Goal: Information Seeking & Learning: Learn about a topic

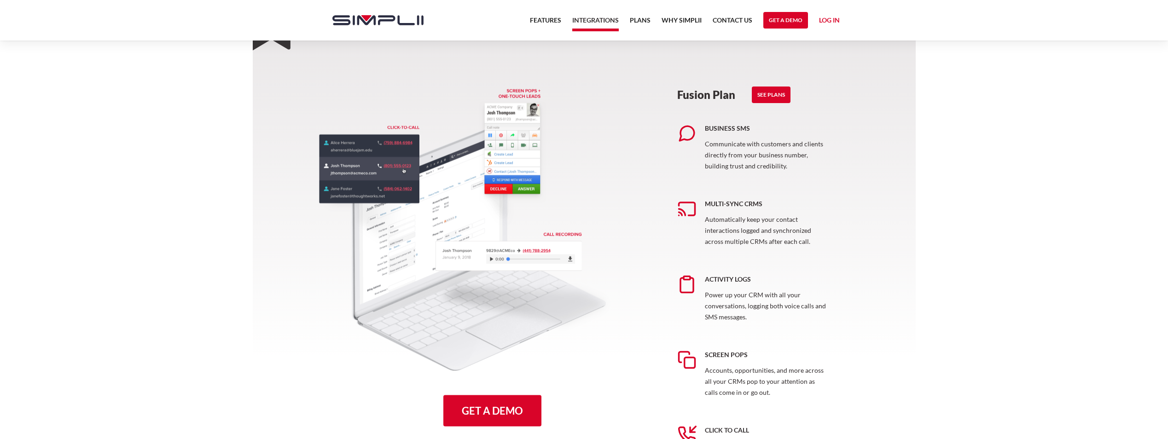
scroll to position [460, 0]
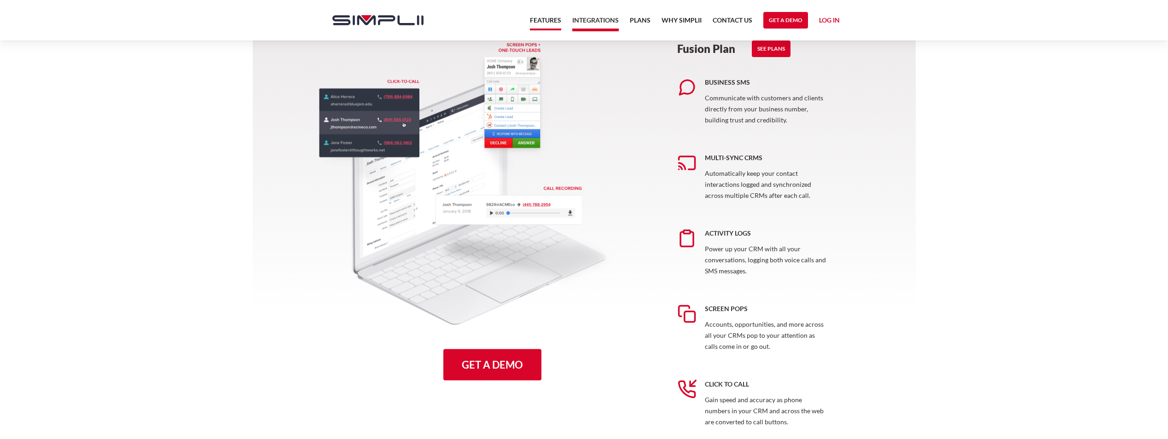
click at [539, 23] on link "Features" at bounding box center [545, 23] width 31 height 16
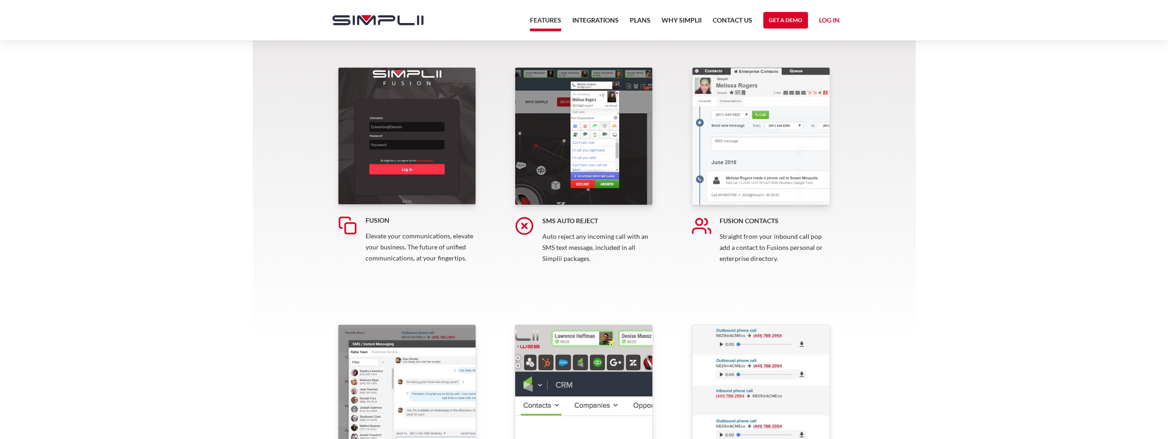
scroll to position [184, 0]
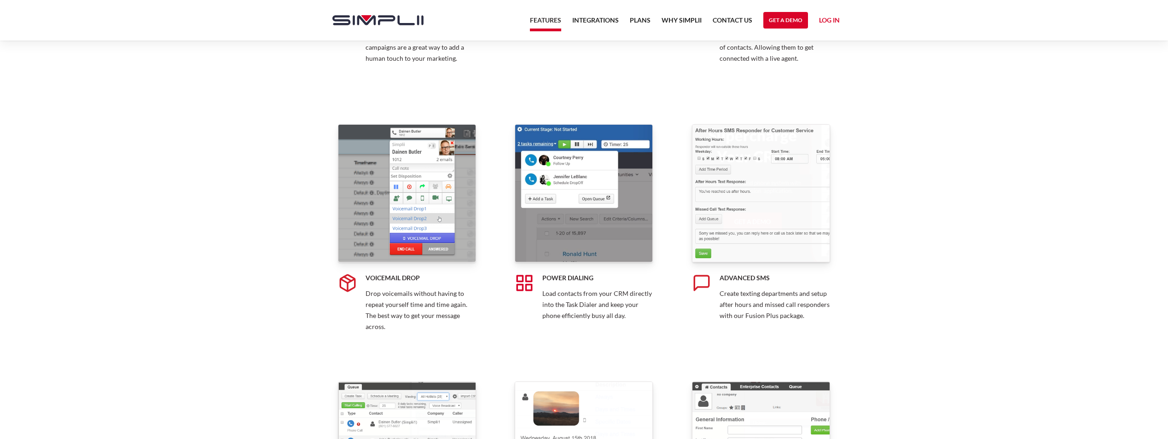
scroll to position [1197, 0]
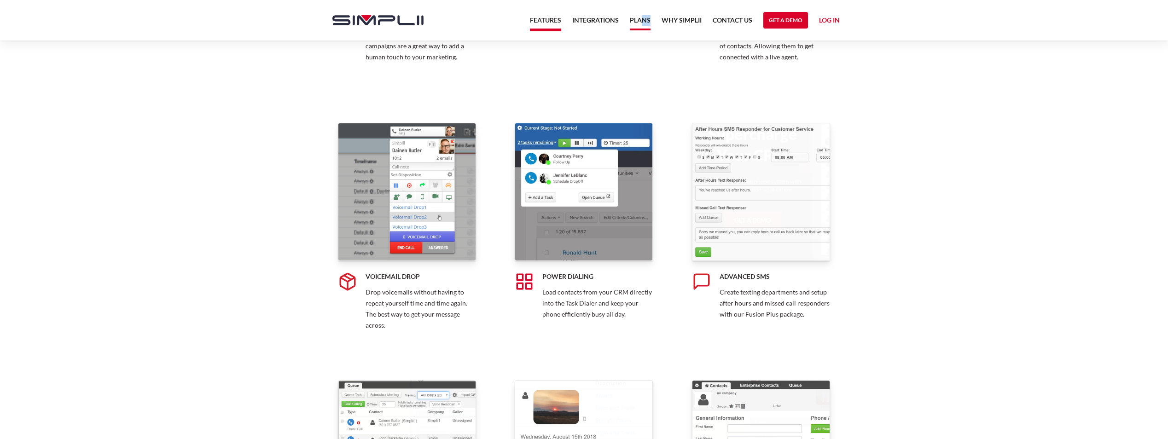
drag, startPoint x: 658, startPoint y: 9, endPoint x: 640, endPoint y: 19, distance: 21.0
click at [640, 19] on nav "Features Integrations PRoducts Plans Why Simplii Contact US Master Agreement Ge…" at bounding box center [684, 20] width 321 height 41
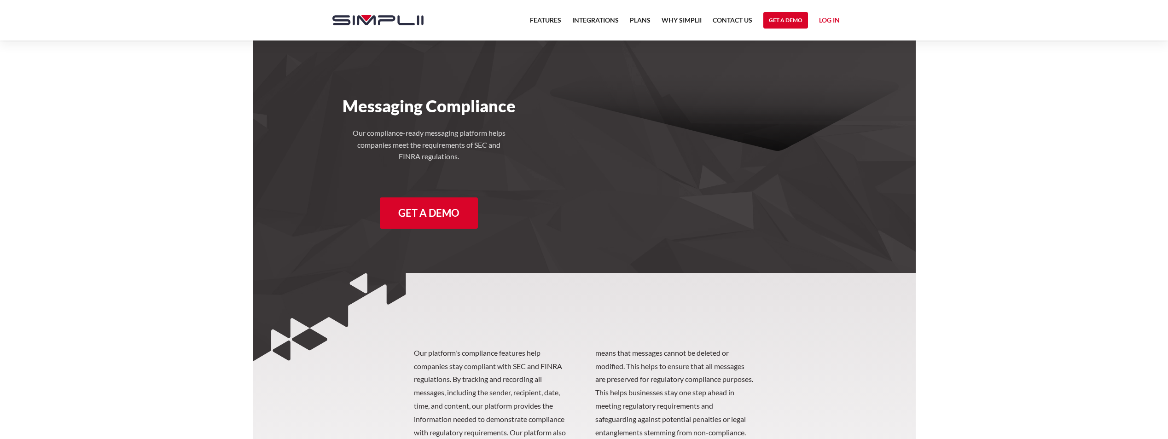
click at [514, 247] on section "Messaging Compliance Our compliance-ready messaging platform helps companies me…" at bounding box center [584, 187] width 663 height 374
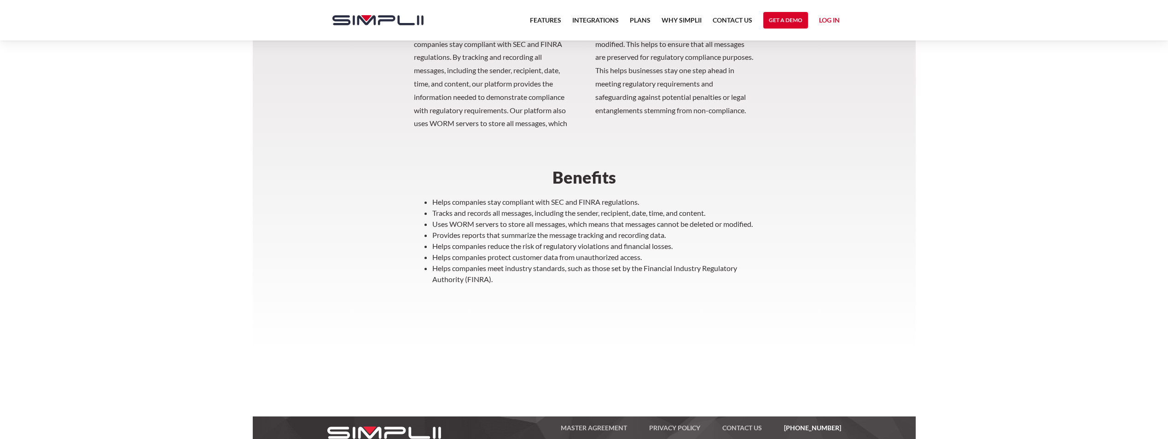
click at [700, 221] on li "Uses WORM servers to store all messages, which means that messages cannot be de…" at bounding box center [593, 224] width 322 height 11
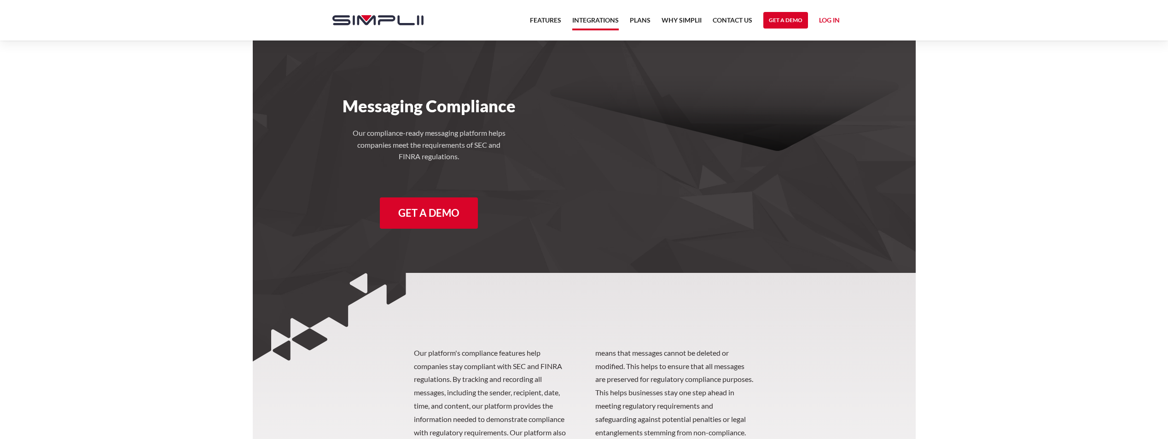
click at [579, 22] on link "Integrations" at bounding box center [595, 23] width 47 height 16
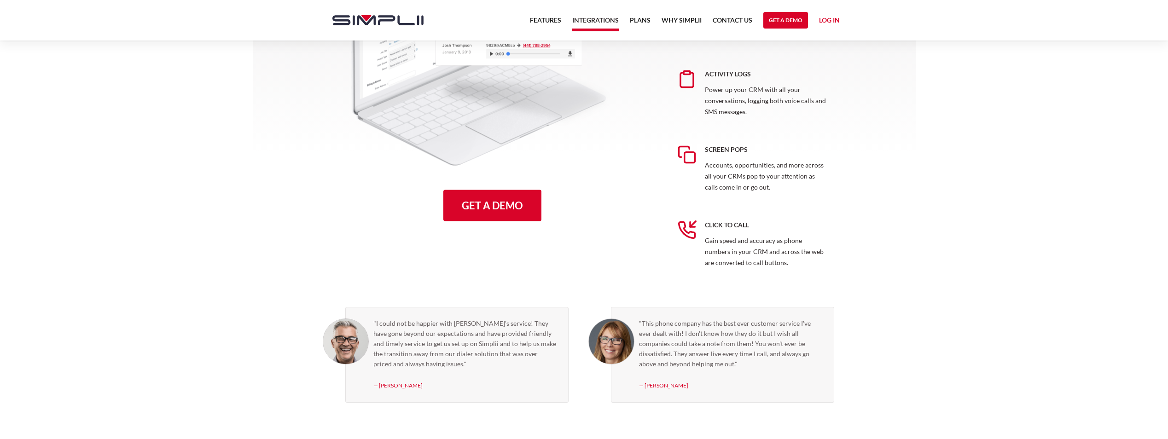
scroll to position [691, 0]
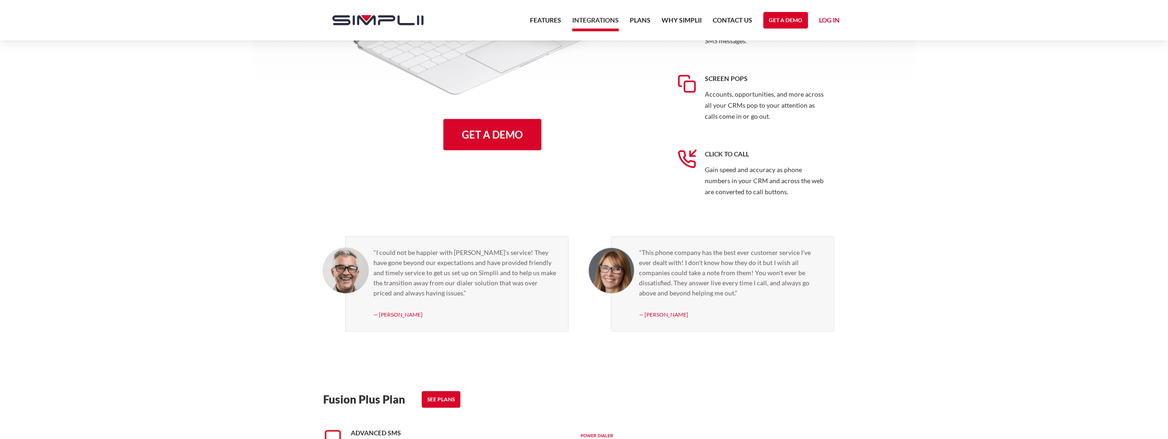
drag, startPoint x: 879, startPoint y: 111, endPoint x: 606, endPoint y: 46, distance: 280.3
click at [879, 111] on section "A Powerful Integration in Action Get a Demo Fusion Plan See Plans Business SMS …" at bounding box center [584, 434] width 663 height 1496
